Goal: Find specific page/section: Find specific page/section

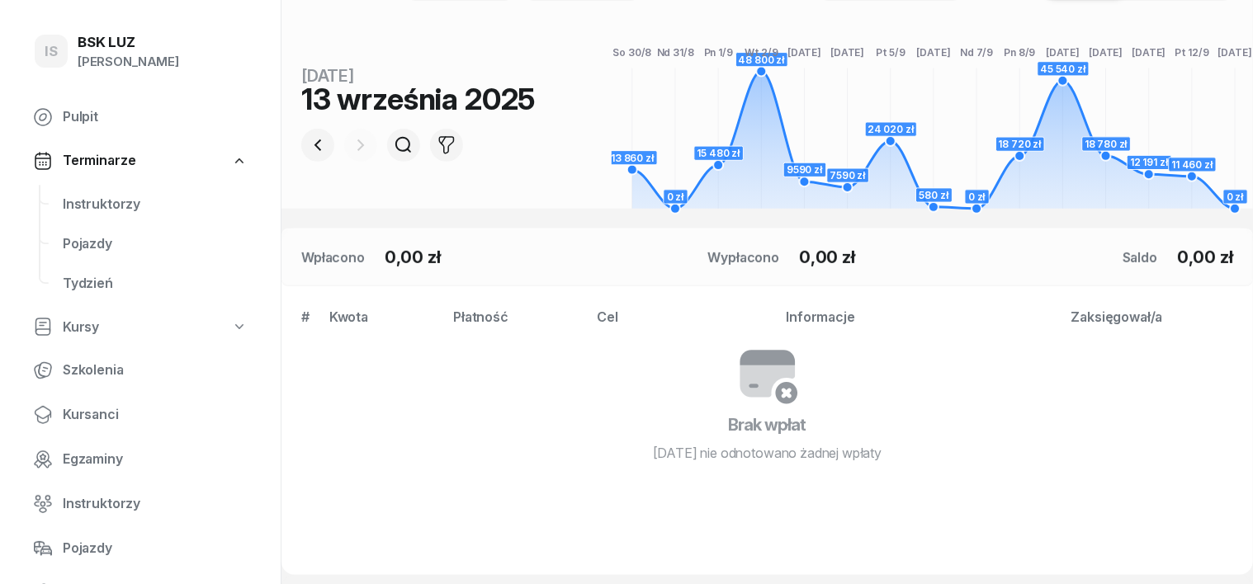
scroll to position [310, 0]
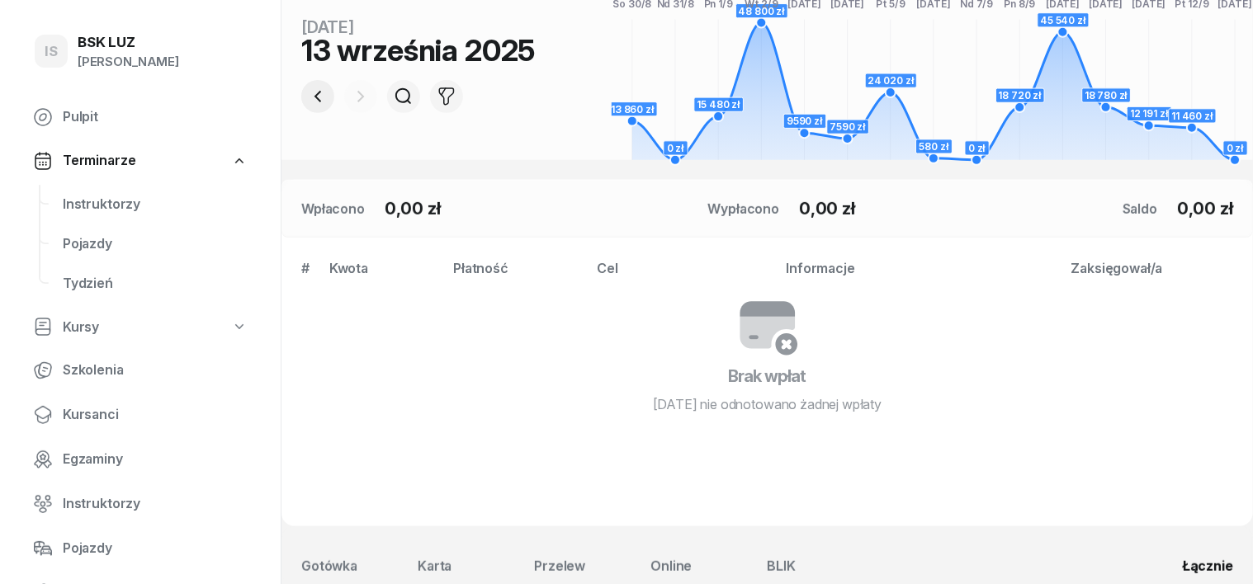
click at [308, 99] on icon "button" at bounding box center [318, 97] width 20 height 20
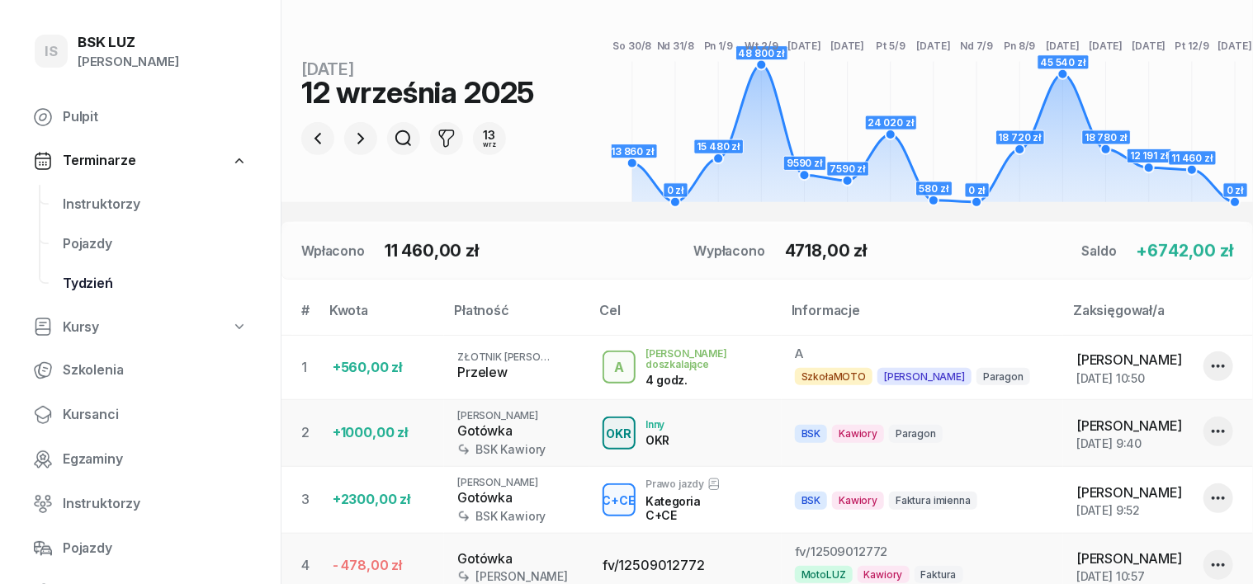
scroll to position [206, 0]
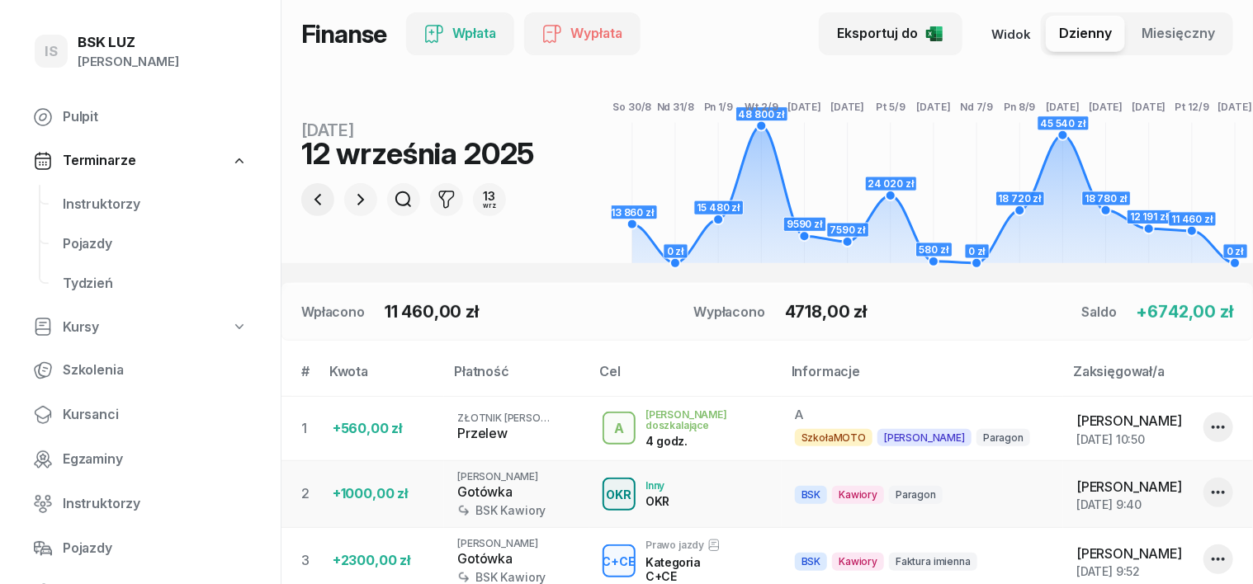
drag, startPoint x: 300, startPoint y: 192, endPoint x: 294, endPoint y: 205, distance: 14.0
click at [308, 203] on icon "button" at bounding box center [318, 200] width 20 height 20
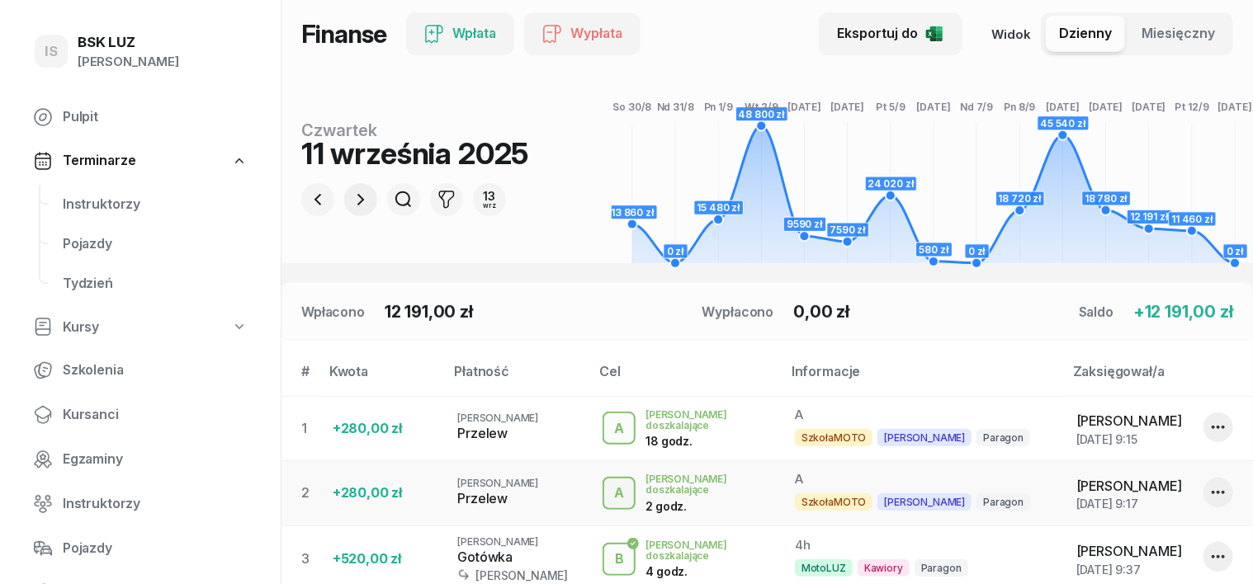
click at [351, 205] on icon "button" at bounding box center [361, 200] width 20 height 20
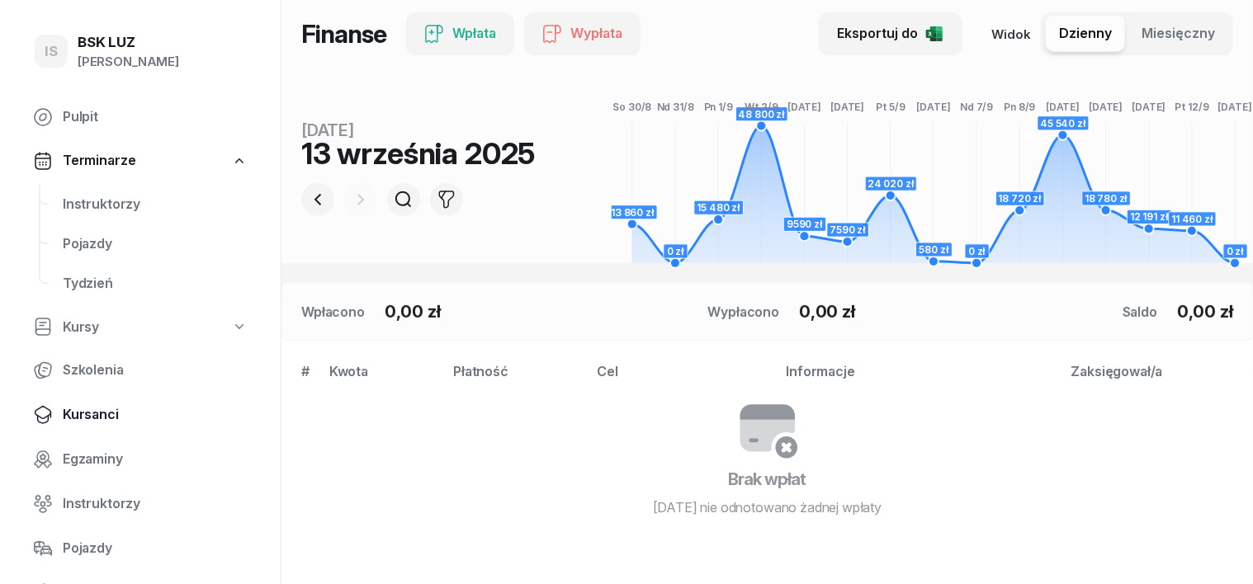
click at [97, 413] on span "Kursanci" at bounding box center [155, 414] width 185 height 21
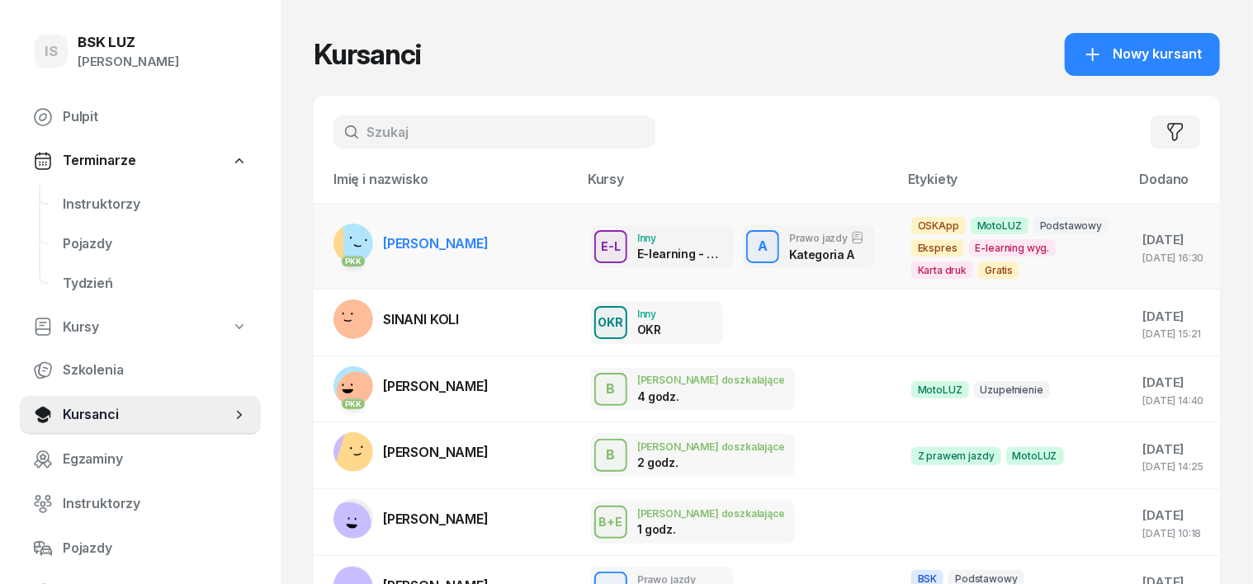
click at [343, 239] on rect at bounding box center [367, 242] width 49 height 49
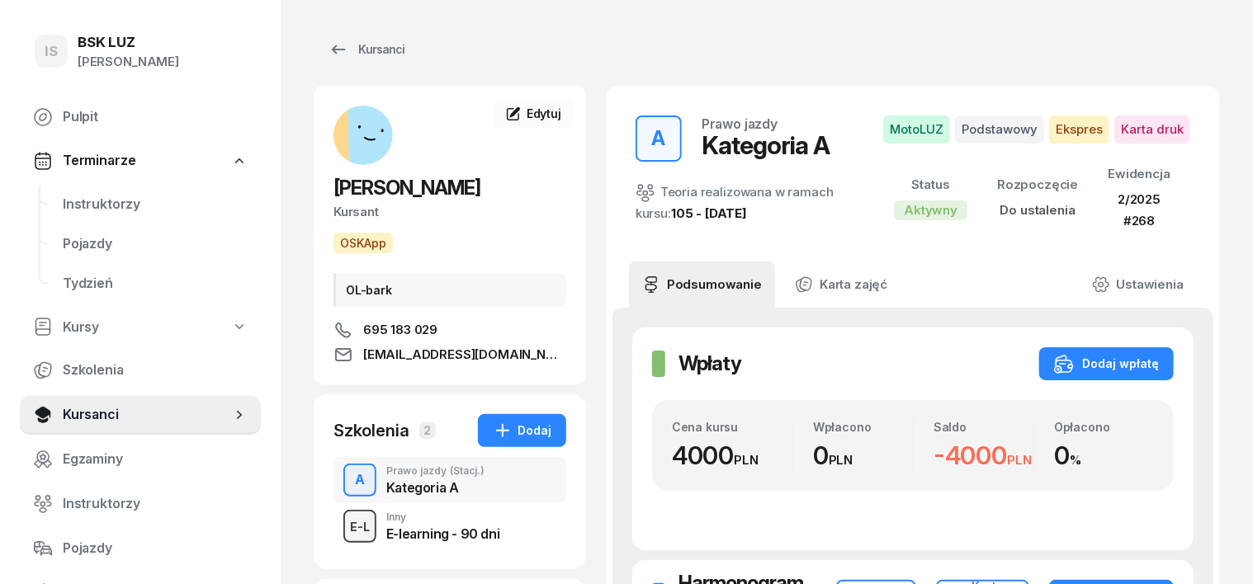
click at [343, 525] on div "E-L" at bounding box center [359, 527] width 33 height 21
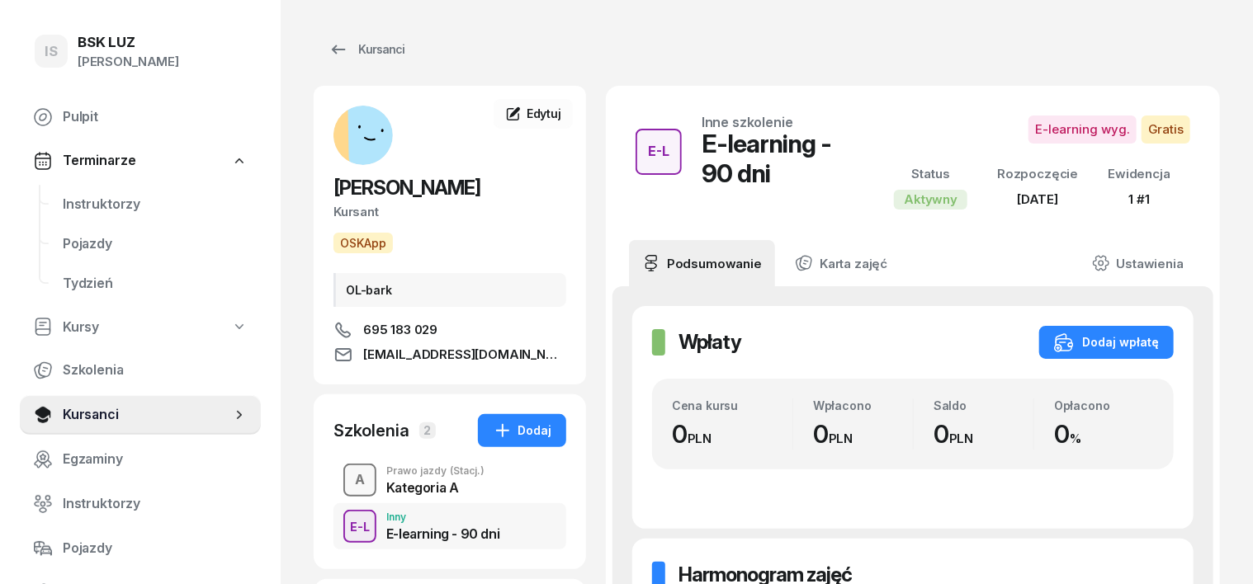
click at [348, 482] on div "A" at bounding box center [359, 480] width 23 height 28
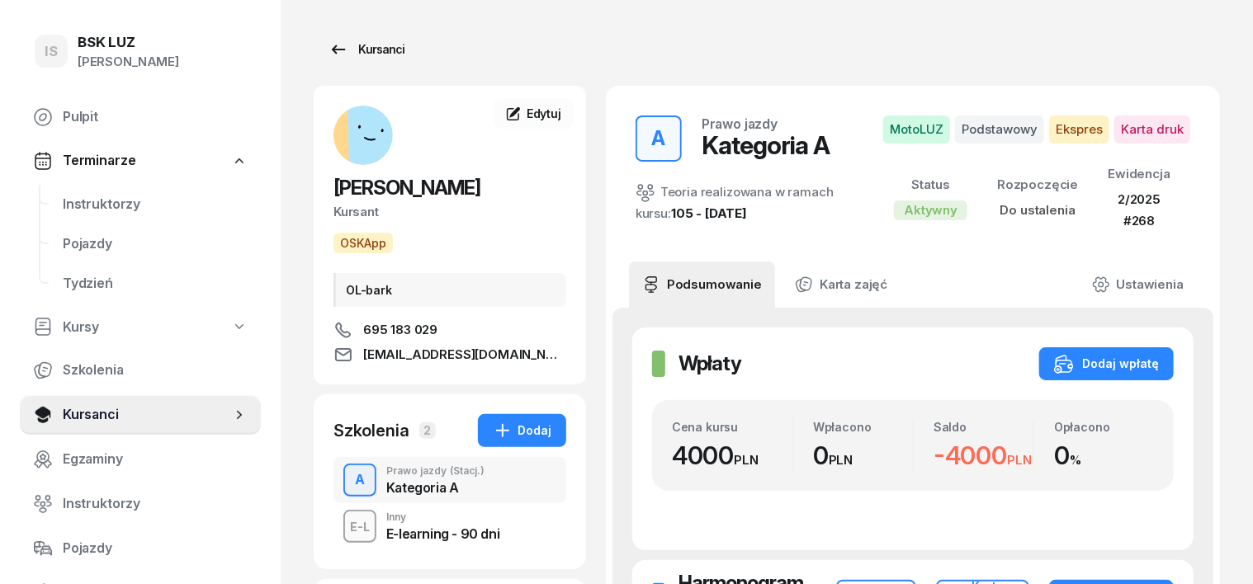
click at [360, 50] on div "Kursanci" at bounding box center [367, 50] width 76 height 20
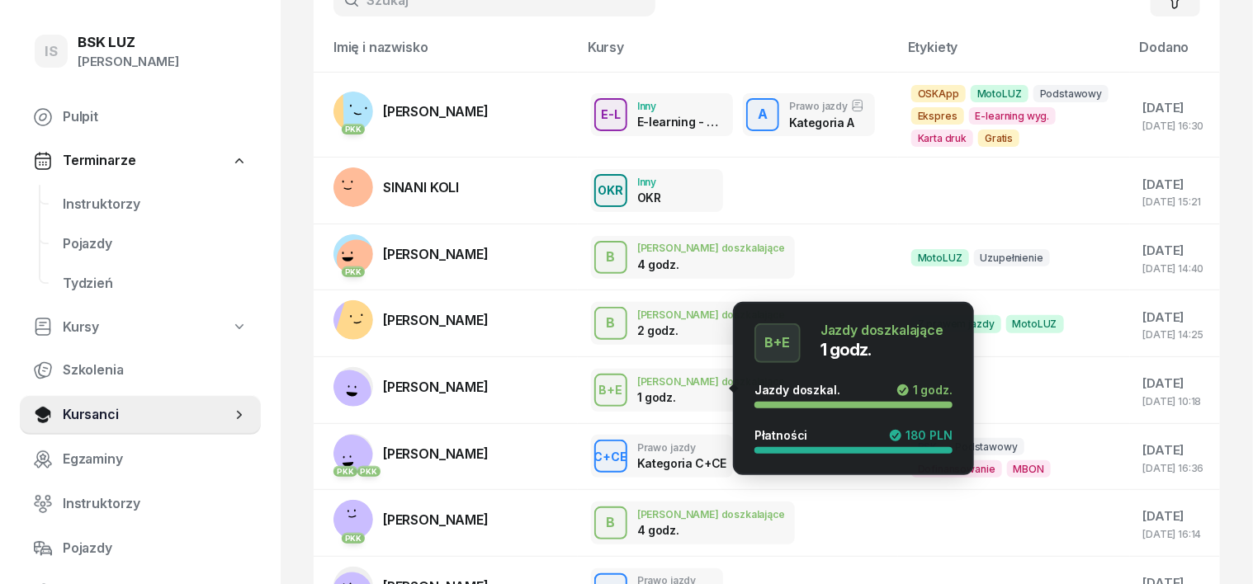
scroll to position [206, 0]
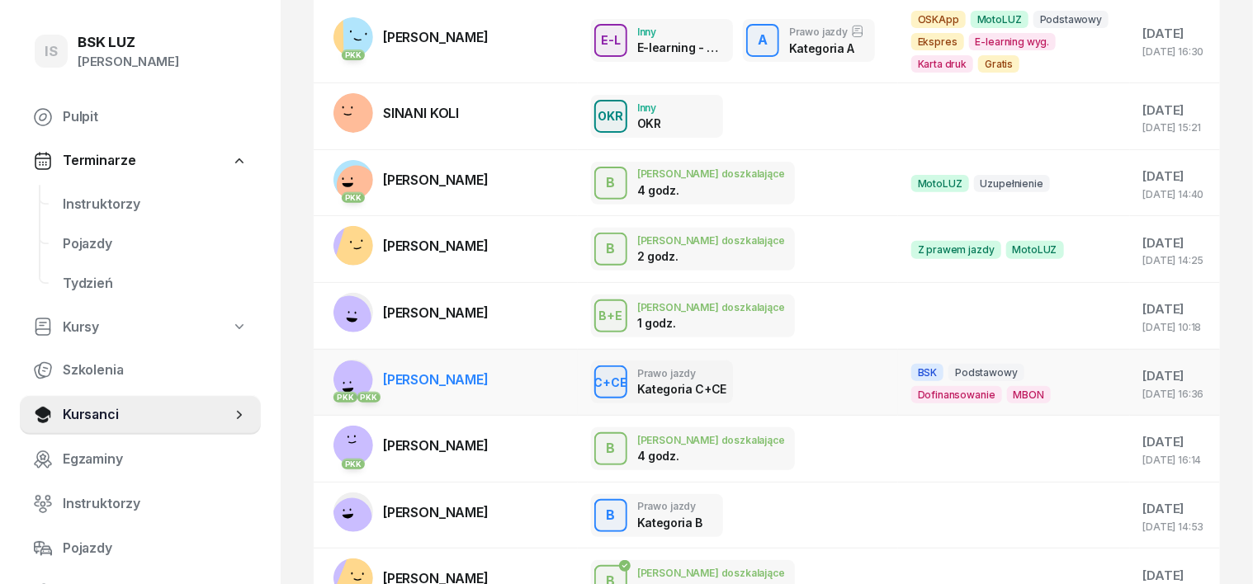
click at [329, 380] on rect at bounding box center [351, 382] width 58 height 58
